Goal: Obtain resource: Obtain resource

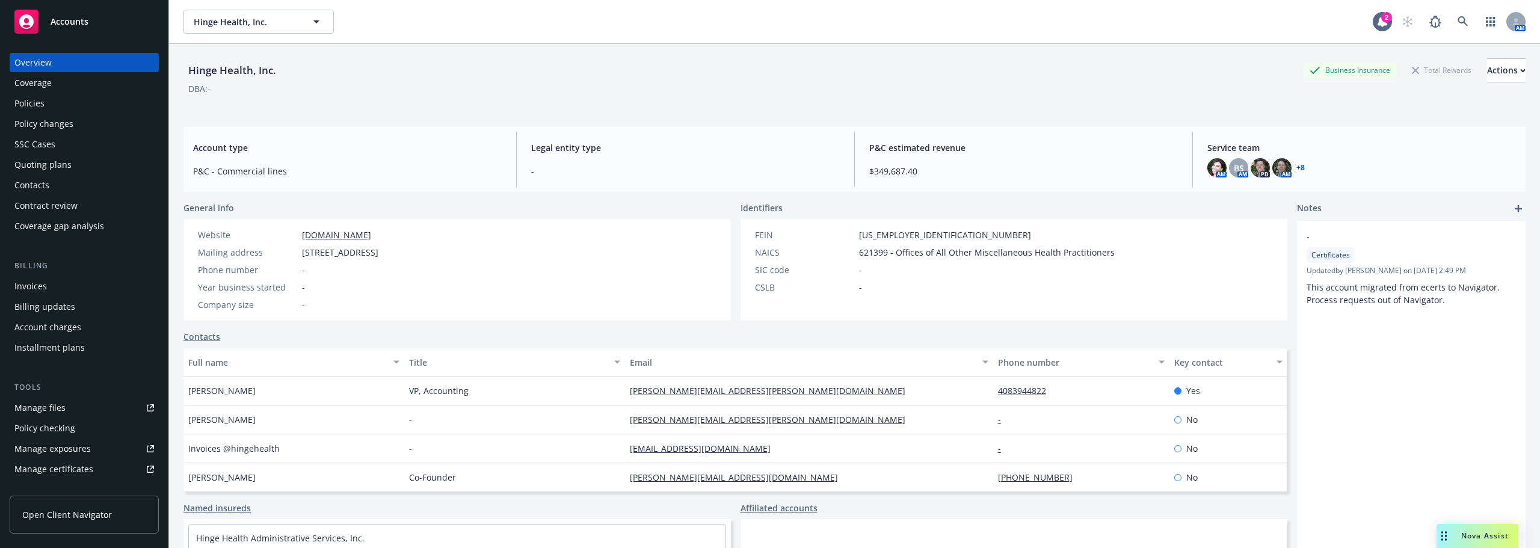
click at [87, 408] on link "Manage files" at bounding box center [84, 407] width 149 height 19
click at [230, 20] on span "Hinge Health, Inc." at bounding box center [246, 22] width 104 height 13
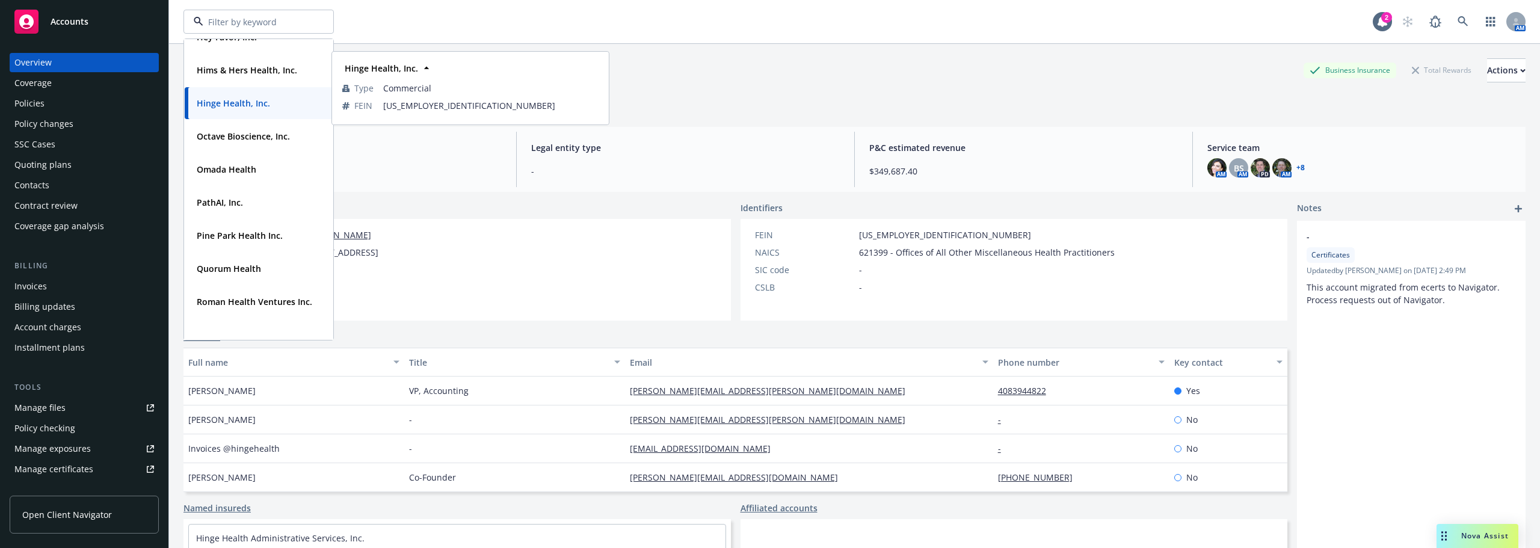
scroll to position [361, 0]
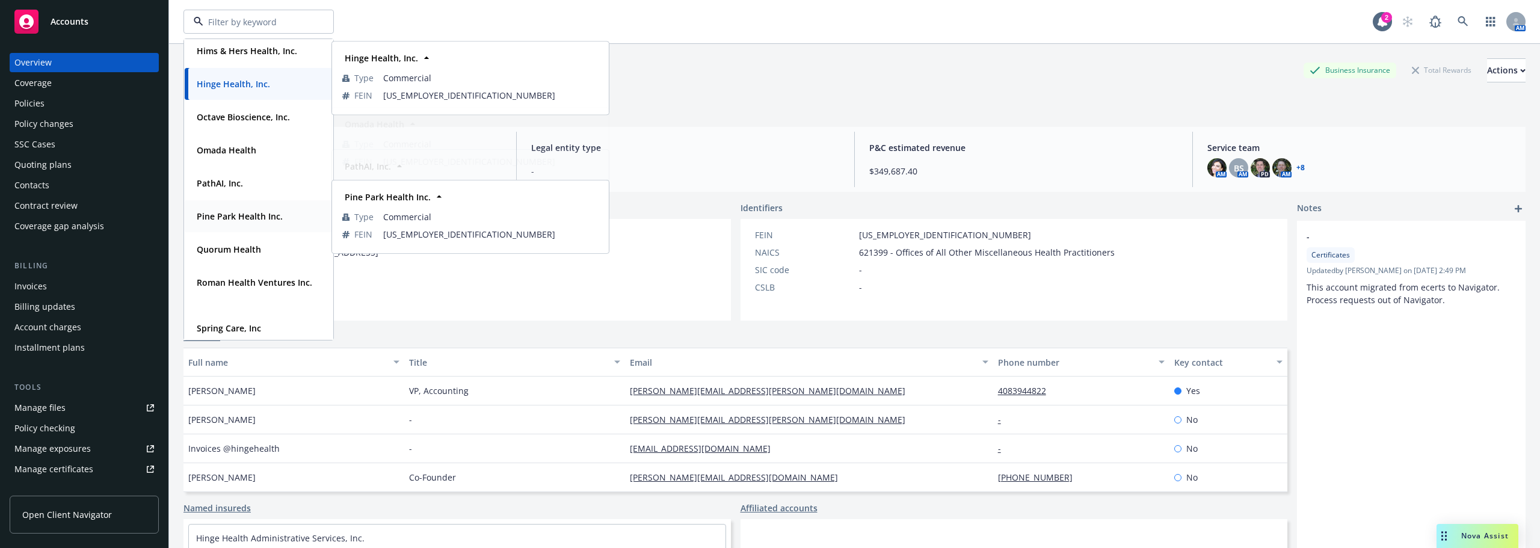
click at [259, 219] on strong "Pine Park Health Inc." at bounding box center [240, 215] width 86 height 11
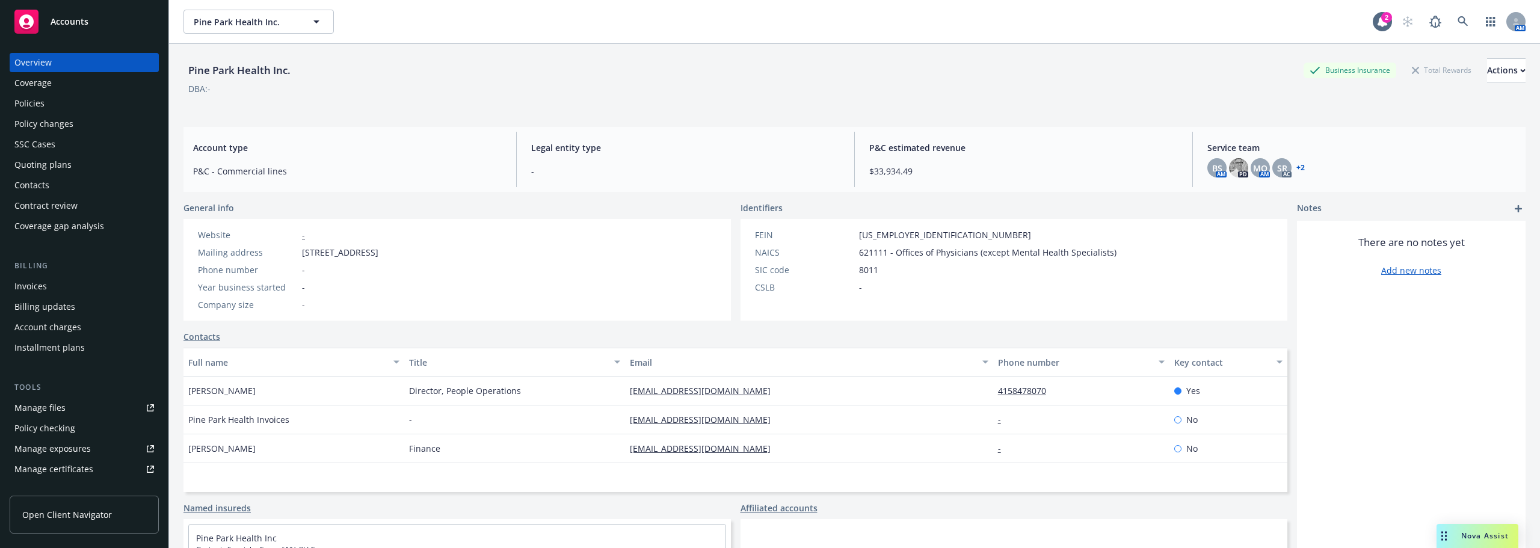
click at [67, 302] on div "Billing updates" at bounding box center [44, 306] width 61 height 19
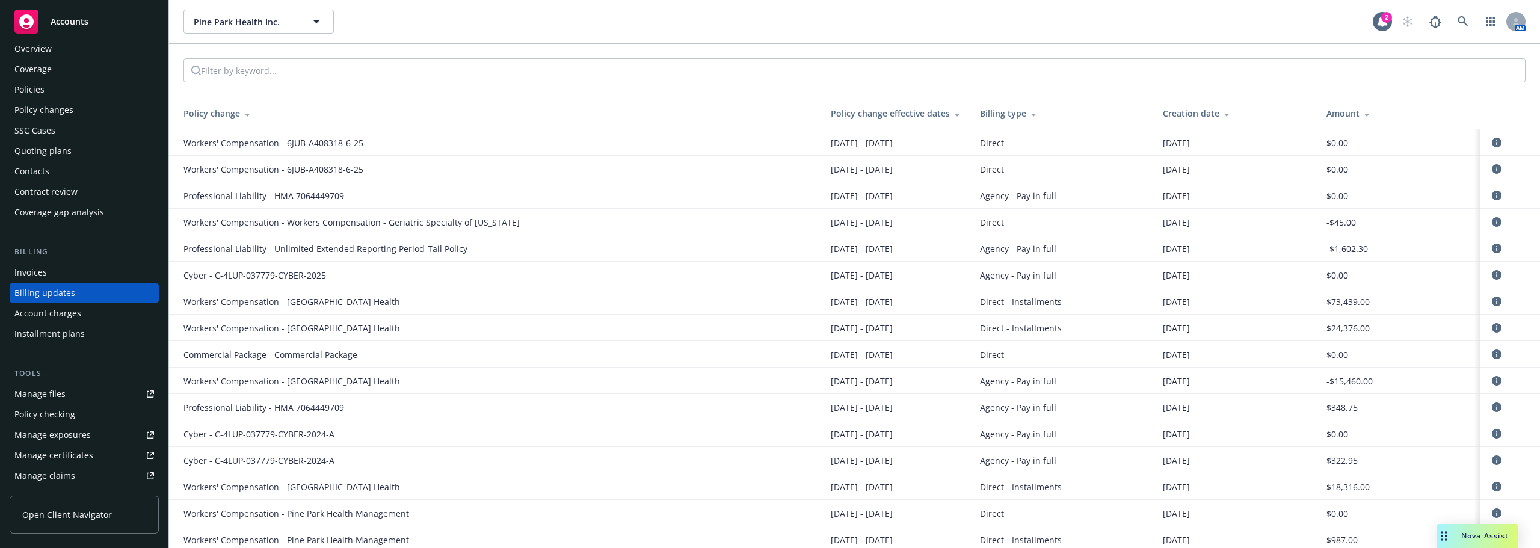
click at [79, 313] on div "Account charges" at bounding box center [47, 313] width 67 height 19
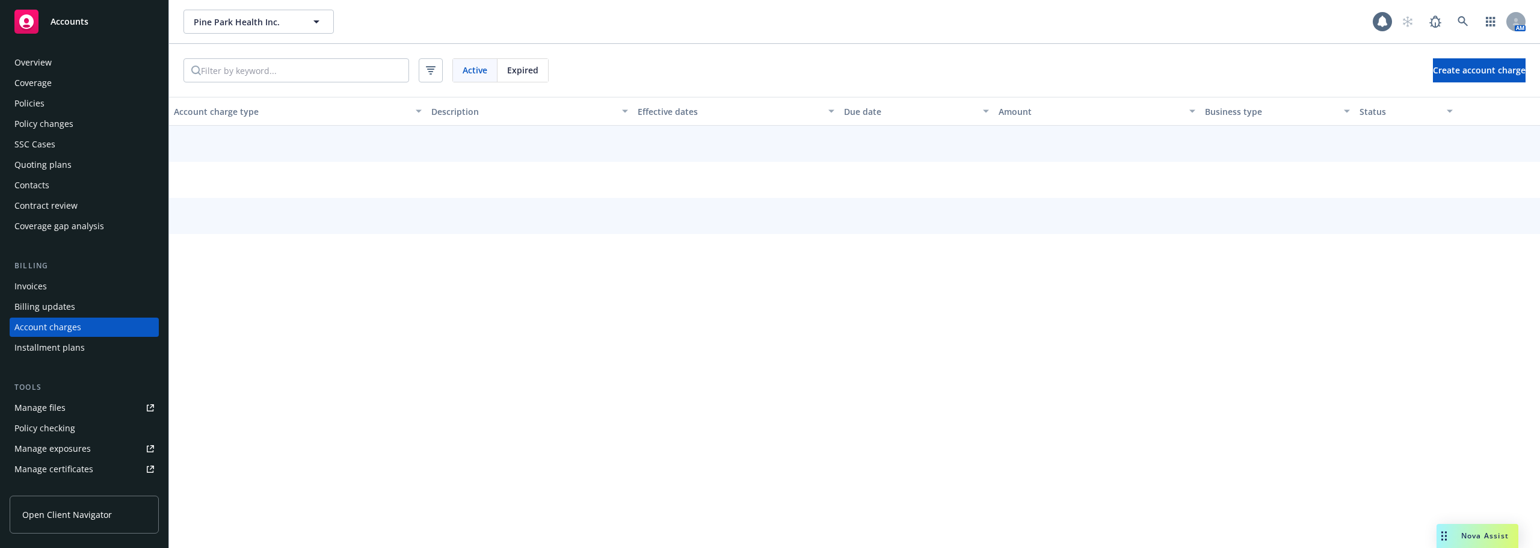
scroll to position [34, 0]
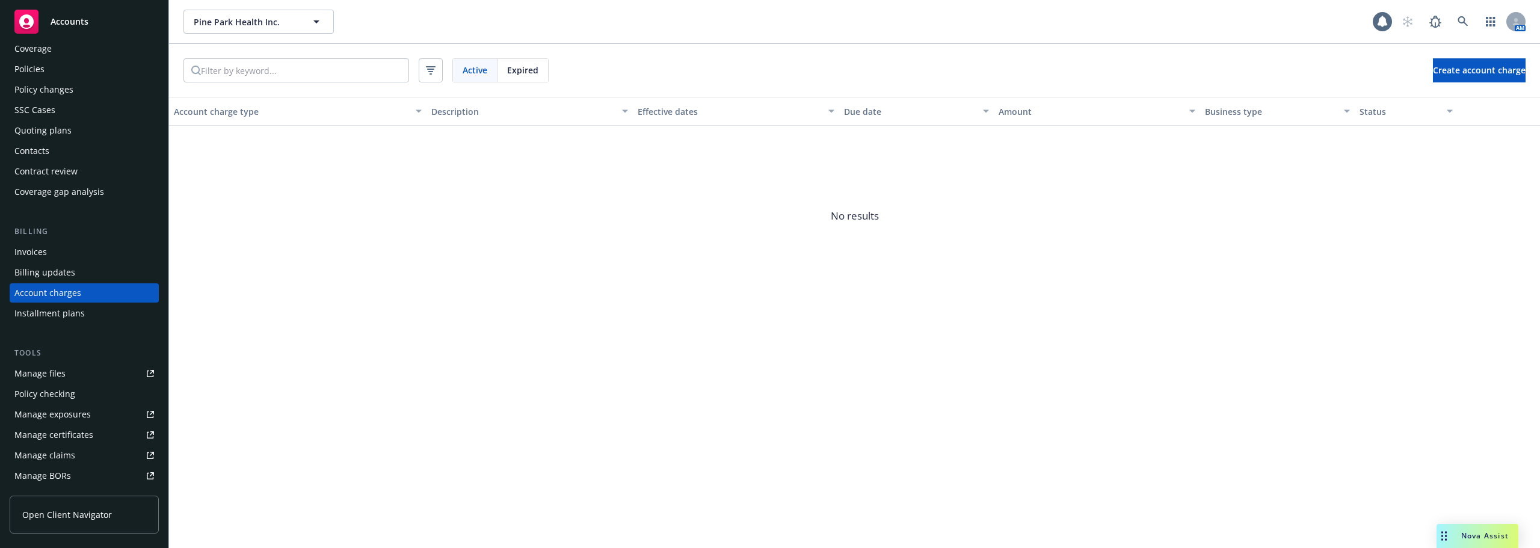
click at [79, 269] on div "Billing updates" at bounding box center [84, 272] width 140 height 19
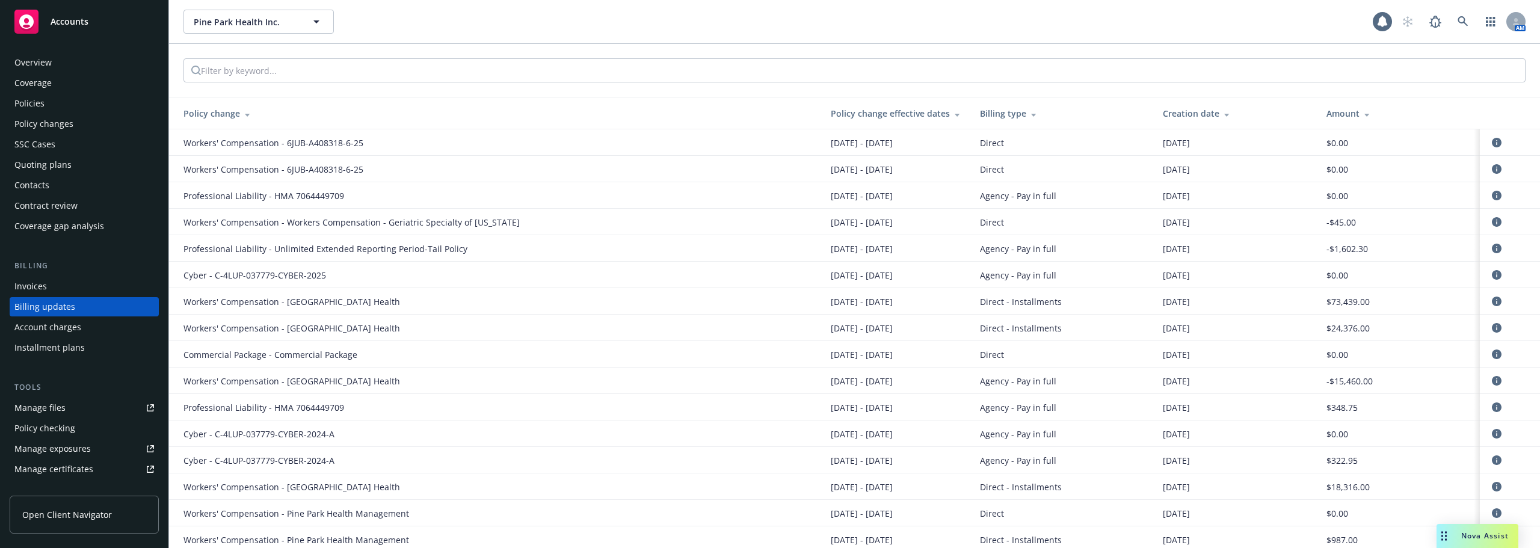
scroll to position [14, 0]
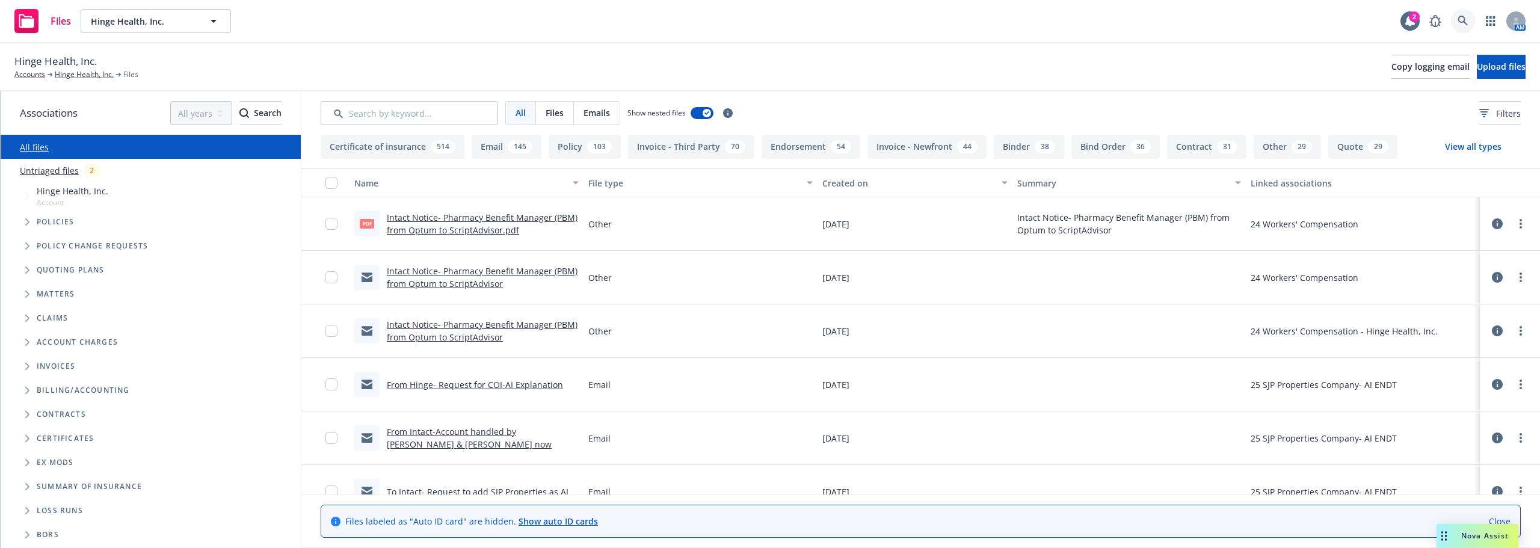
click at [1464, 22] on icon at bounding box center [1462, 21] width 10 height 10
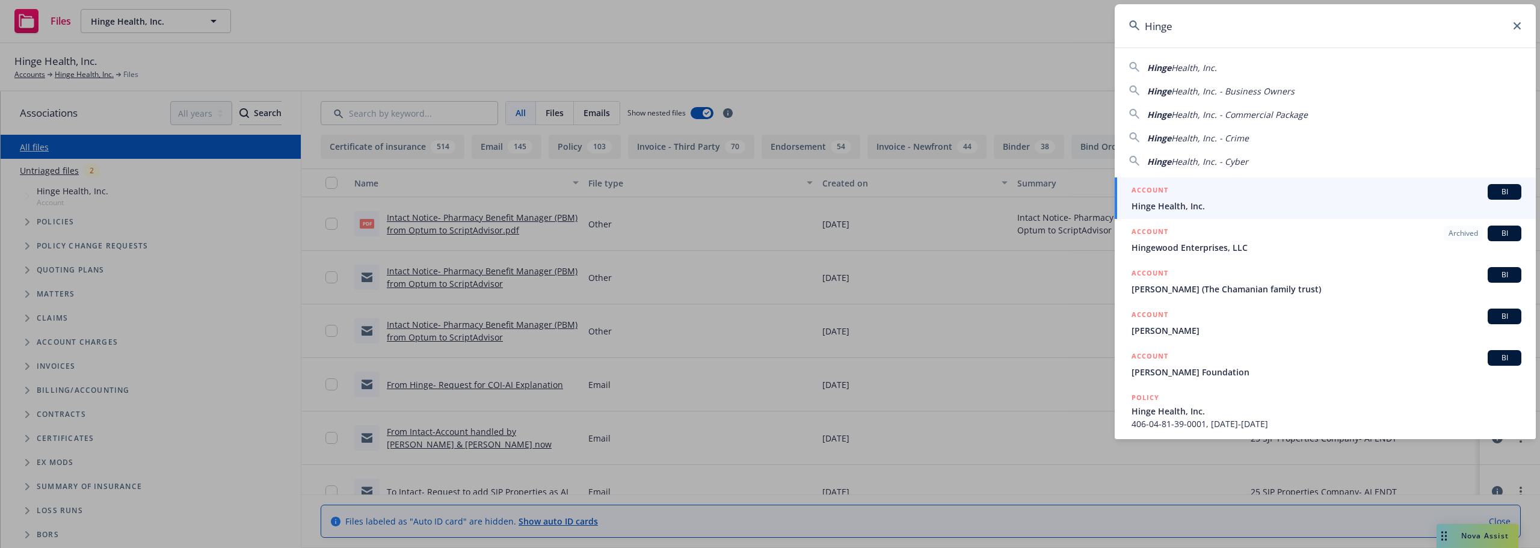
type input "Hinge"
click at [1170, 193] on div "ACCOUNT BI" at bounding box center [1326, 192] width 390 height 16
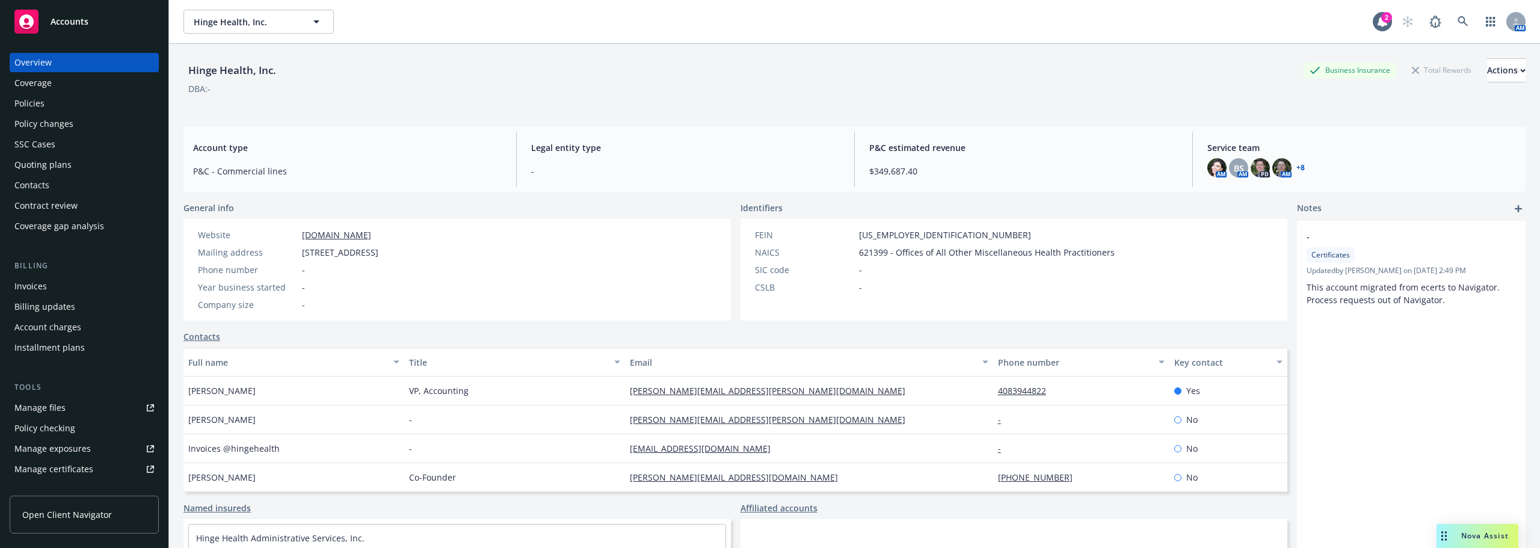
click at [83, 399] on link "Manage files" at bounding box center [84, 407] width 149 height 19
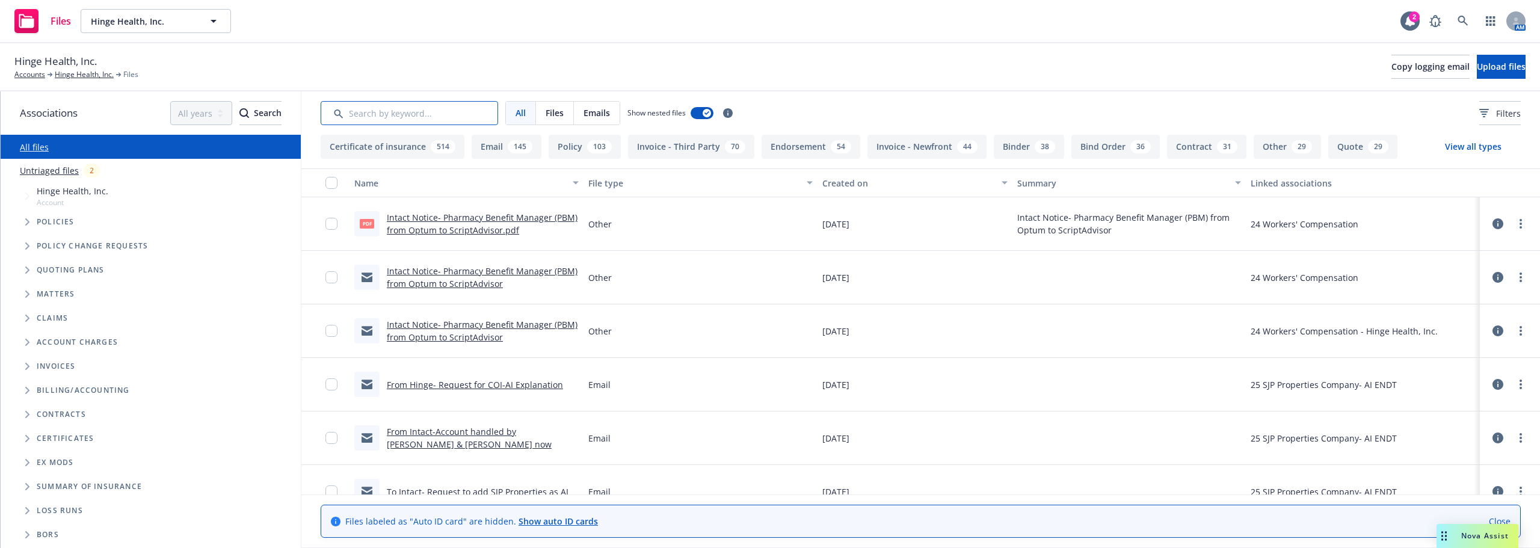
click at [450, 110] on input "Search by keyword..." at bounding box center [409, 113] width 177 height 24
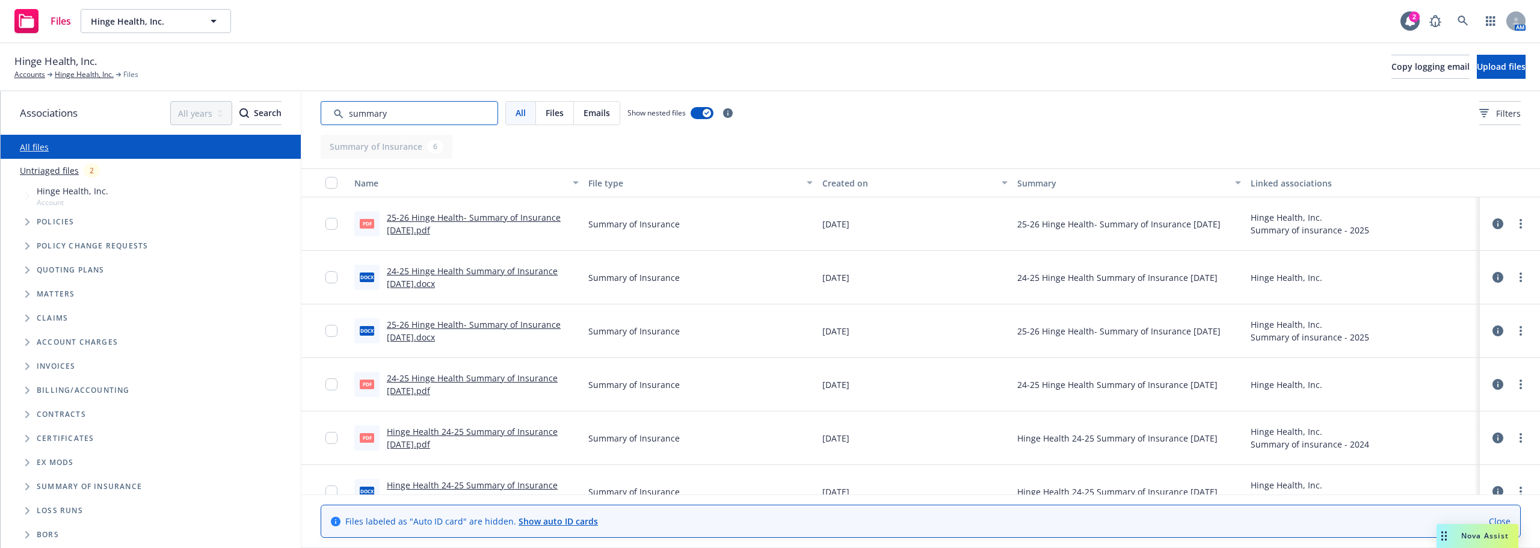
type input "summary"
click at [447, 213] on link "25-26 Hinge Health- Summary of Insurance [DATE].pdf" at bounding box center [474, 224] width 174 height 24
